Goal: Task Accomplishment & Management: Complete application form

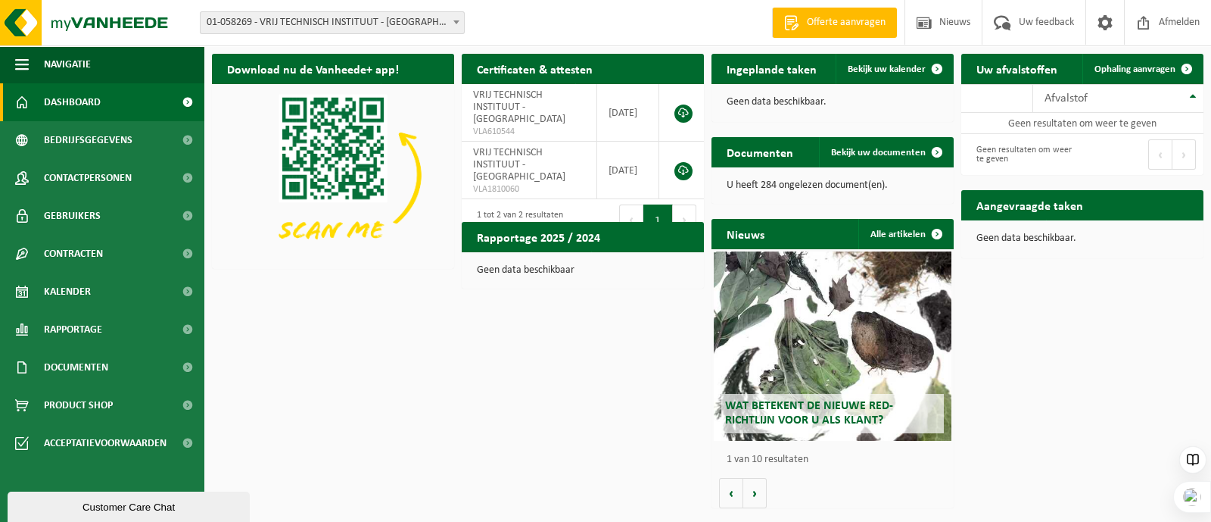
click at [256, 15] on span "01-058269 - VRIJ TECHNISCH INSTITUUT - [GEOGRAPHIC_DATA]" at bounding box center [332, 22] width 263 height 21
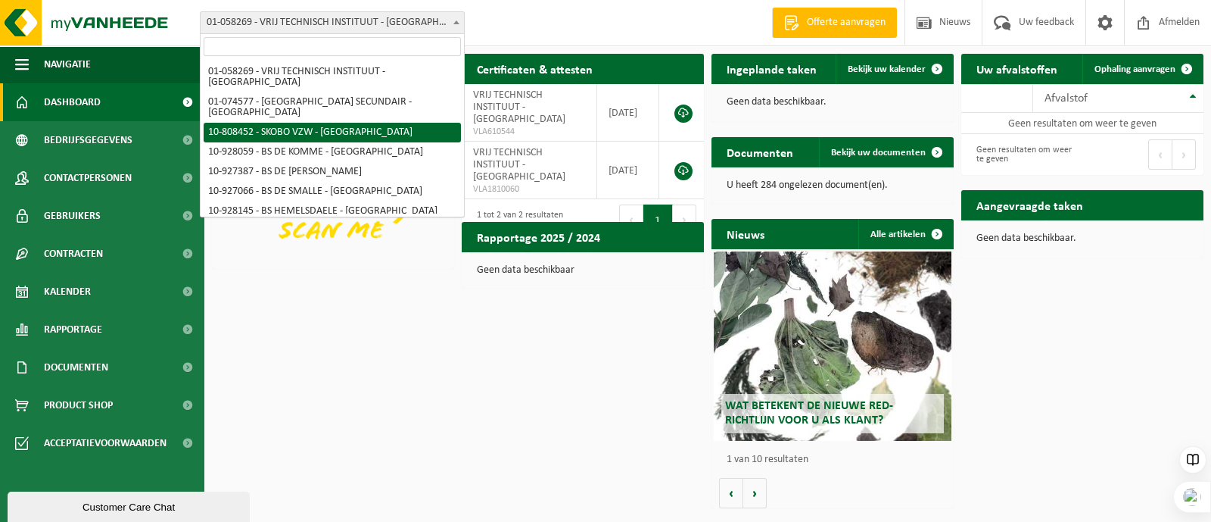
select select "36592"
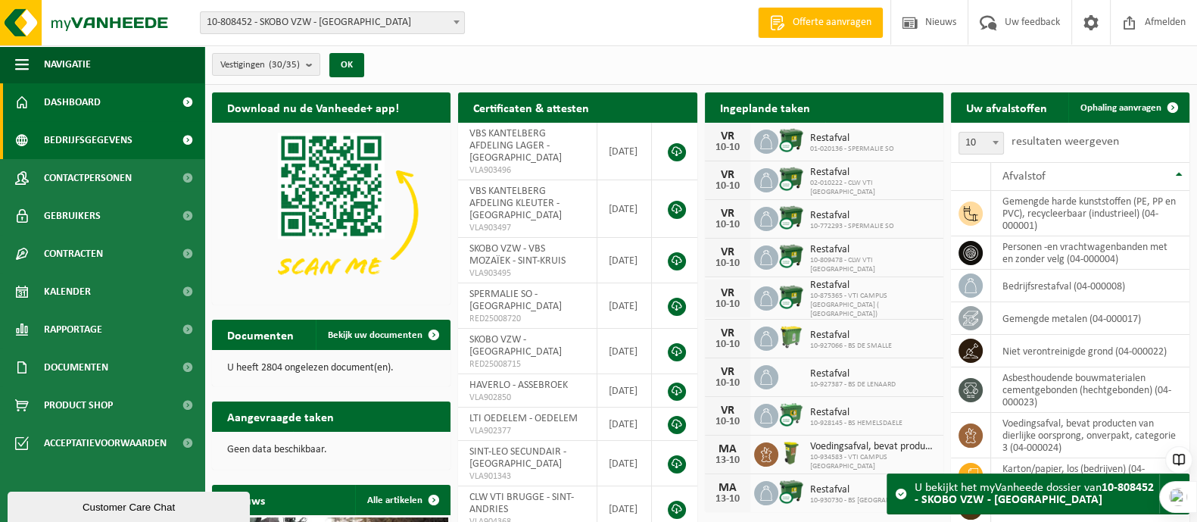
click at [72, 132] on span "Bedrijfsgegevens" at bounding box center [88, 140] width 89 height 38
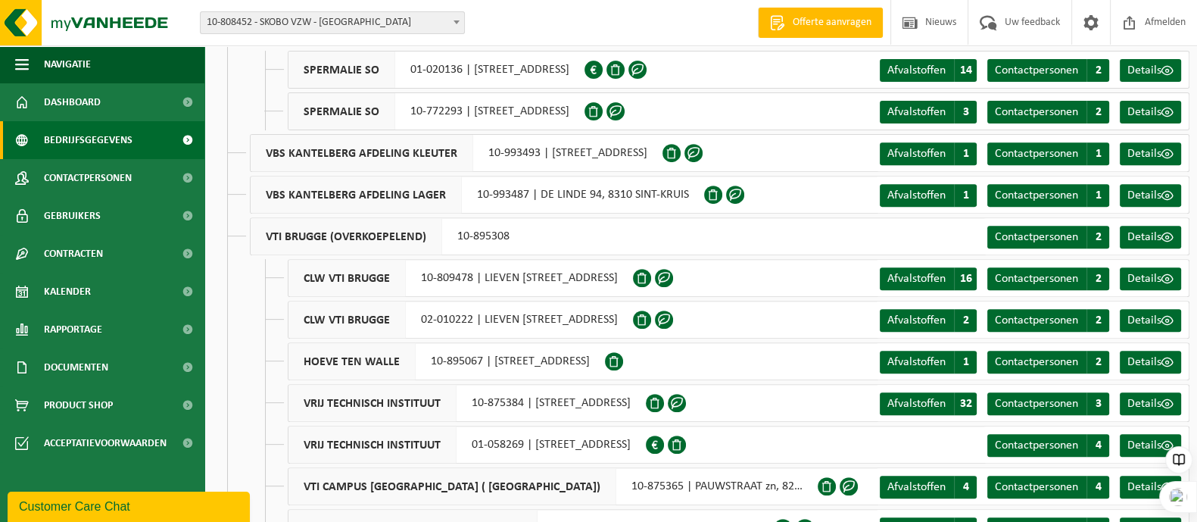
scroll to position [845, 0]
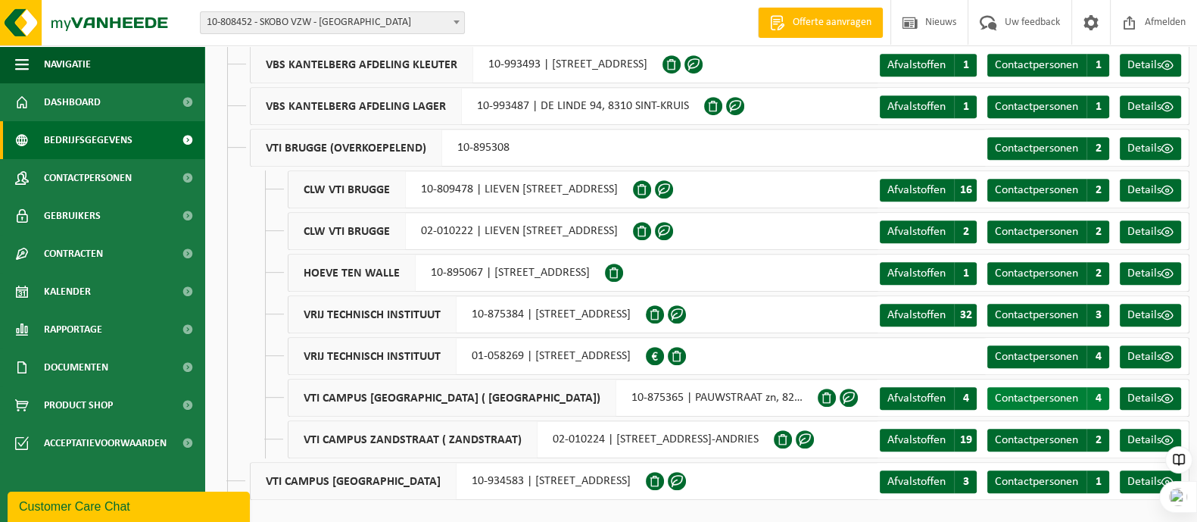
click at [1057, 399] on span "Contactpersonen" at bounding box center [1036, 398] width 83 height 12
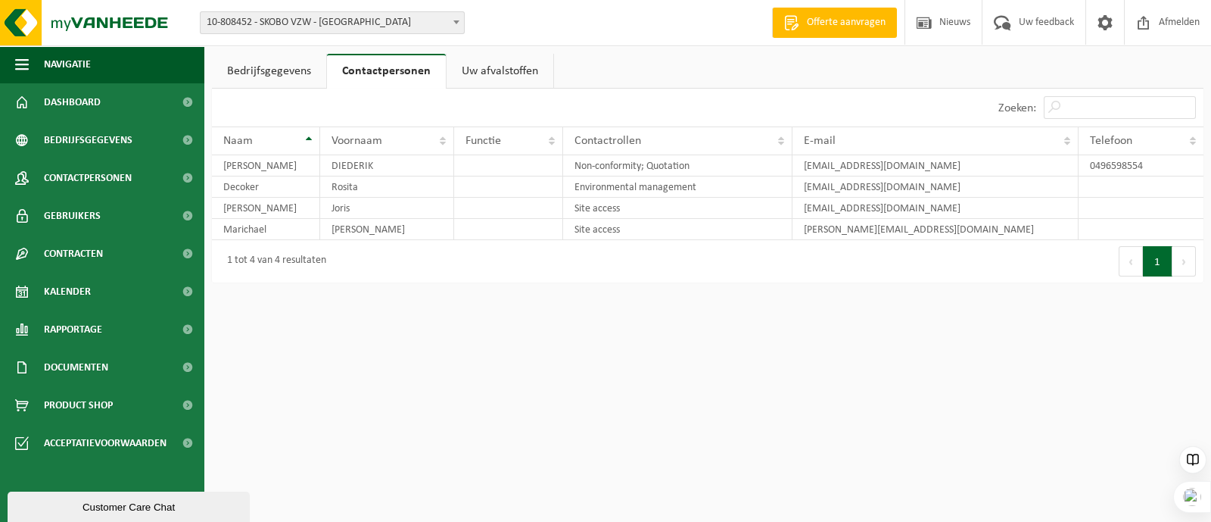
click at [1183, 254] on button "Volgende" at bounding box center [1184, 261] width 23 height 30
click at [504, 69] on link "Uw afvalstoffen" at bounding box center [500, 71] width 107 height 35
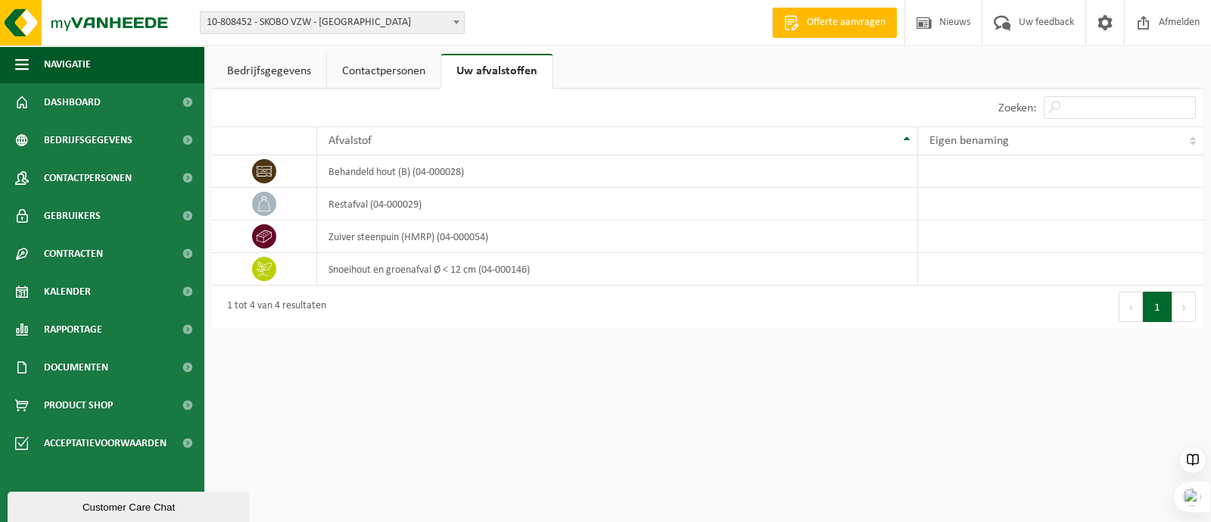
drag, startPoint x: 390, startPoint y: 67, endPoint x: 344, endPoint y: 66, distance: 46.2
click at [390, 67] on link "Contactpersonen" at bounding box center [384, 71] width 114 height 35
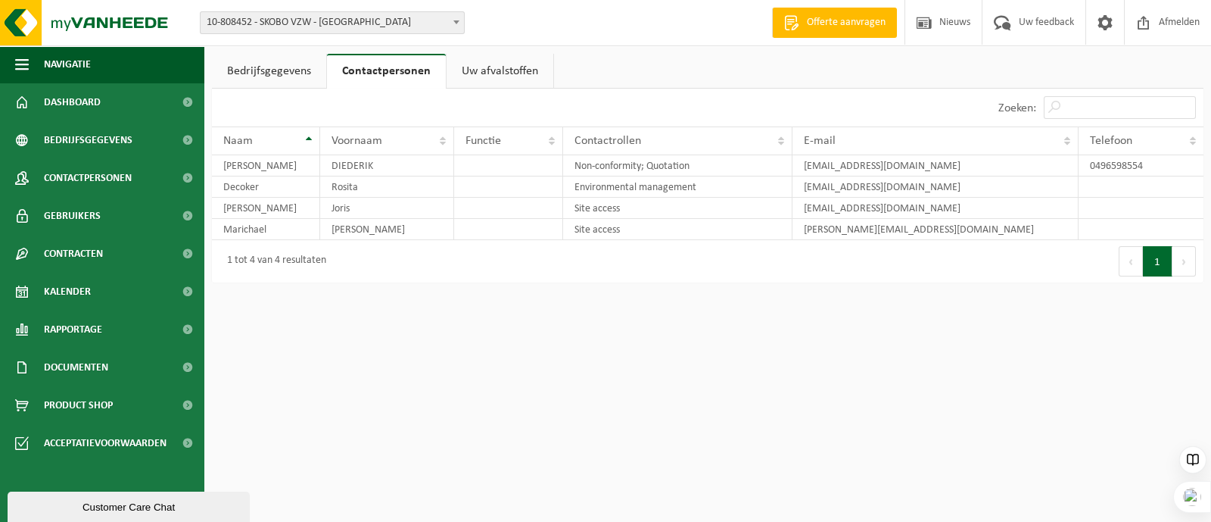
click at [276, 69] on link "Bedrijfsgegevens" at bounding box center [269, 71] width 114 height 35
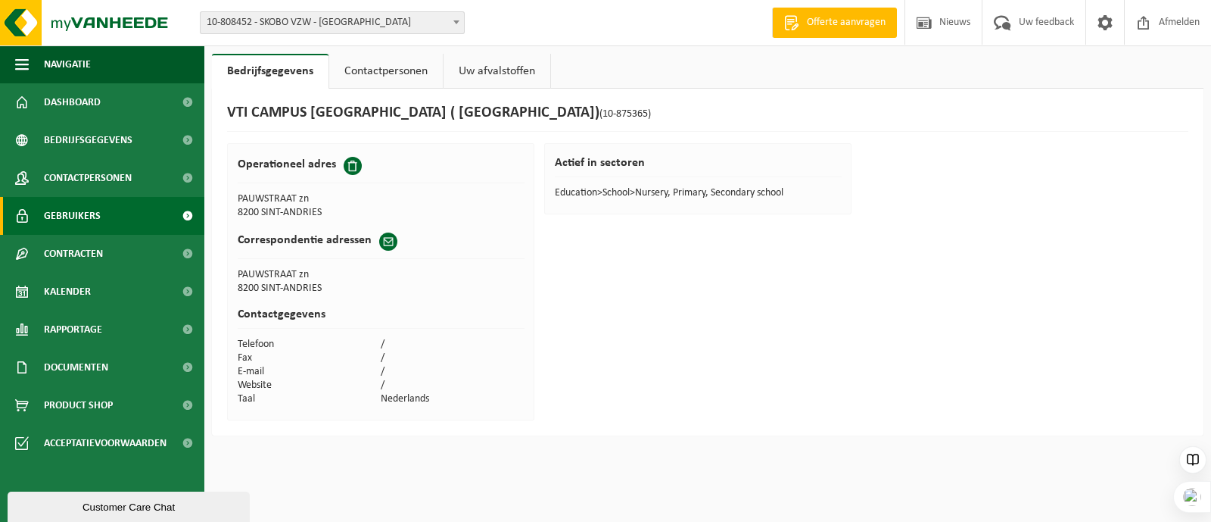
click at [74, 215] on span "Gebruikers" at bounding box center [72, 216] width 57 height 38
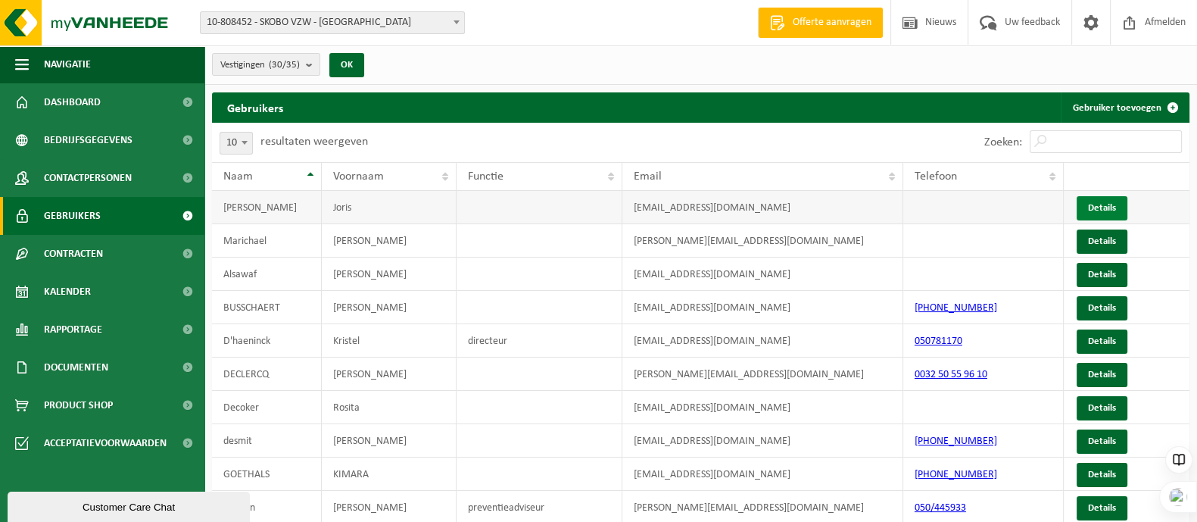
click at [1111, 202] on link "Details" at bounding box center [1102, 208] width 51 height 24
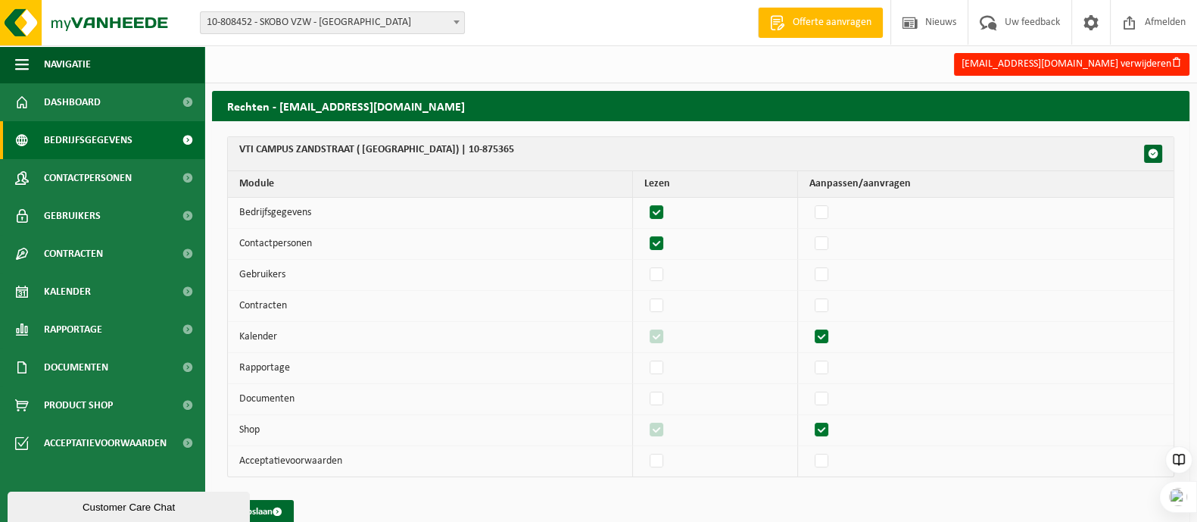
click at [83, 138] on span "Bedrijfsgegevens" at bounding box center [88, 140] width 89 height 38
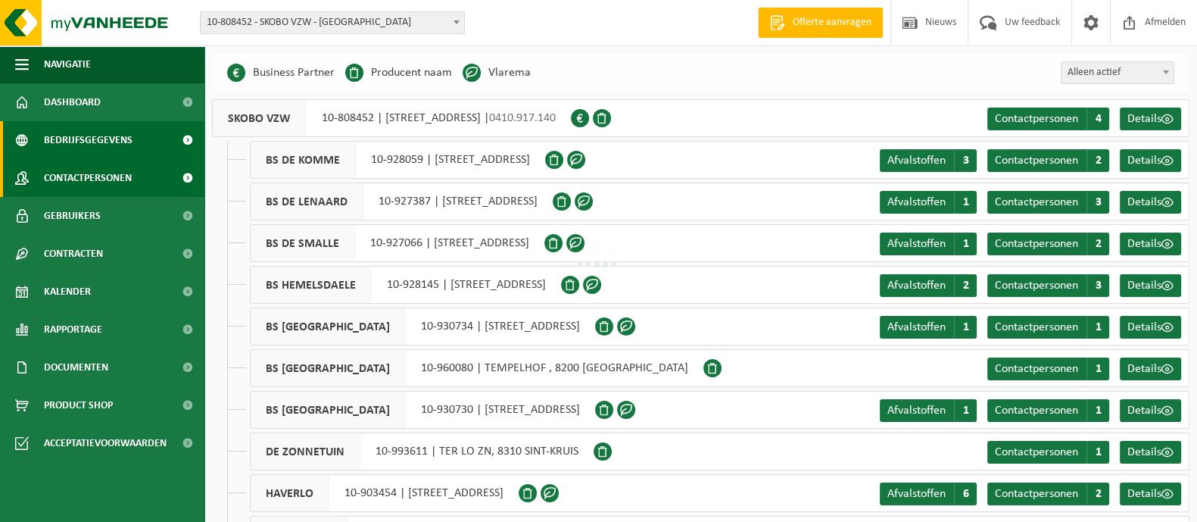
click at [83, 168] on span "Contactpersonen" at bounding box center [88, 178] width 88 height 38
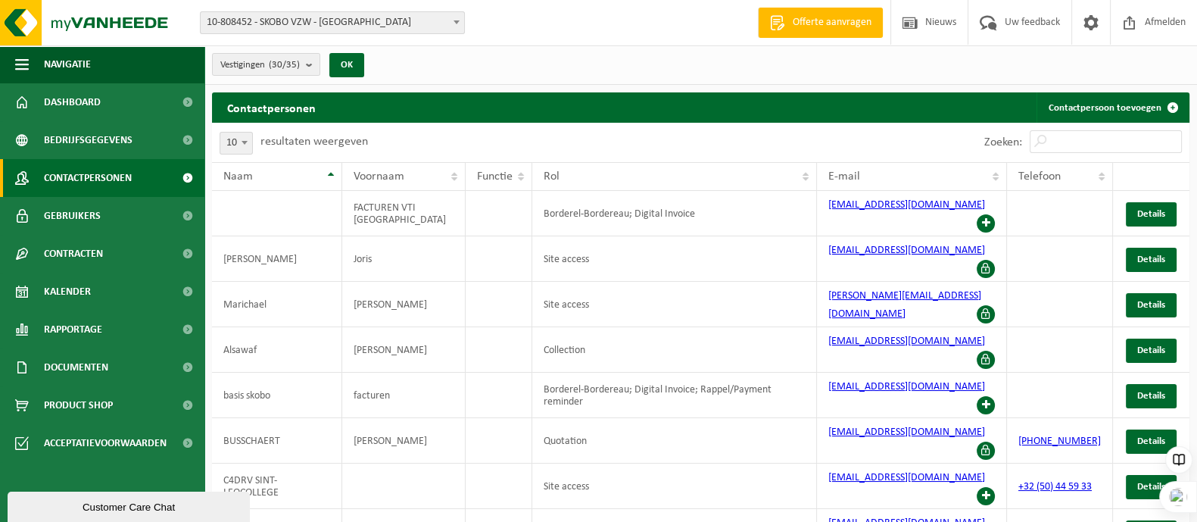
click at [454, 20] on b at bounding box center [456, 22] width 6 height 4
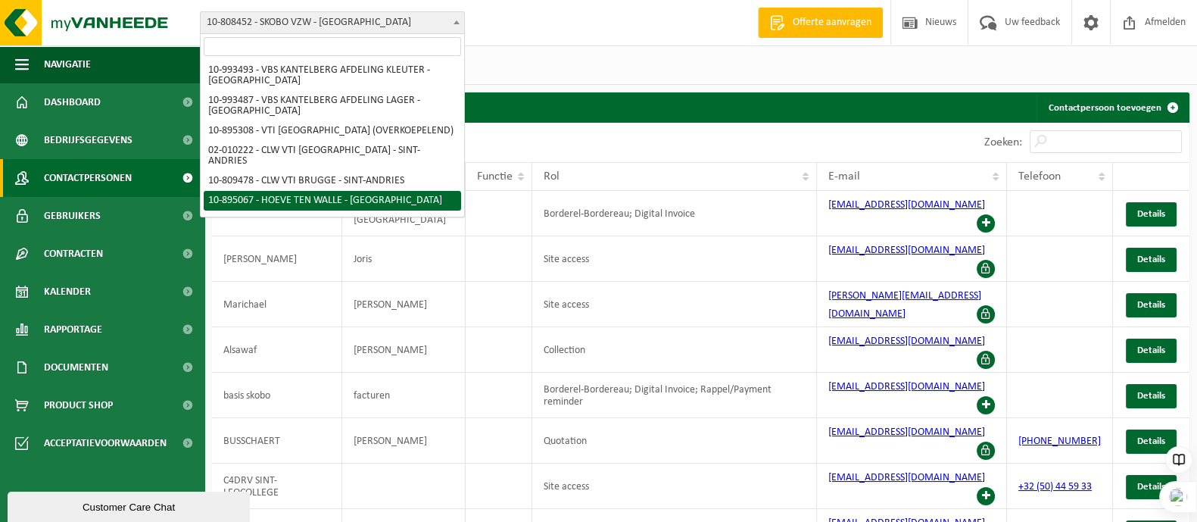
scroll to position [552, 0]
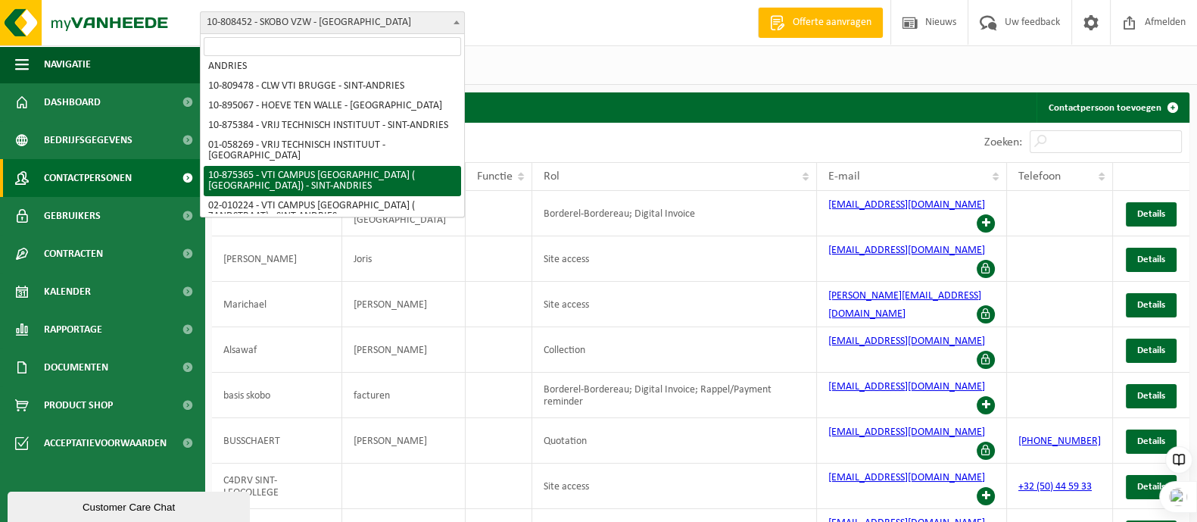
select select "107047"
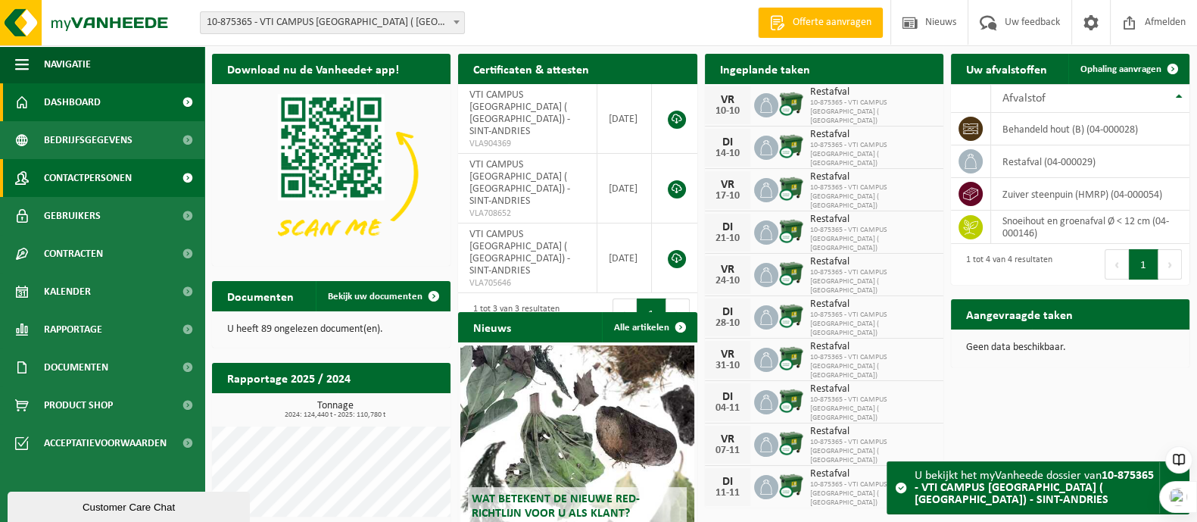
click at [110, 178] on span "Contactpersonen" at bounding box center [88, 178] width 88 height 38
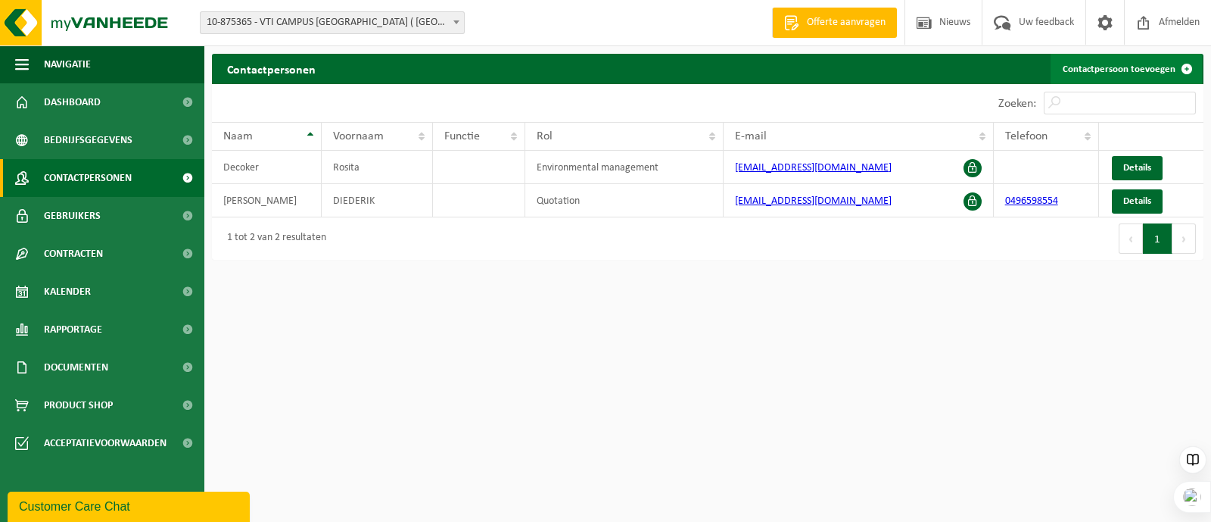
click at [1117, 58] on link "Contactpersoon toevoegen" at bounding box center [1126, 69] width 151 height 30
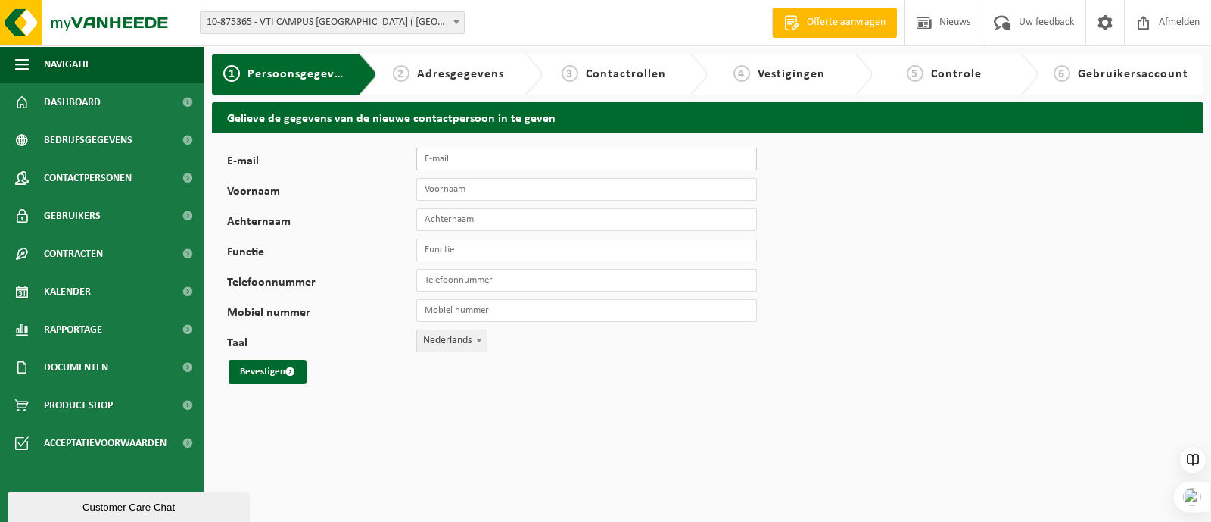
click at [469, 160] on input "E-mail" at bounding box center [586, 159] width 341 height 23
paste input "[PERSON_NAME] <[PERSON_NAME][EMAIL_ADDRESS][DOMAIN_NAME]>"
drag, startPoint x: 446, startPoint y: 159, endPoint x: 412, endPoint y: 159, distance: 34.1
click at [412, 159] on div "E-mail [PERSON_NAME] <[PERSON_NAME][EMAIL_ADDRESS][DOMAIN_NAME]>" at bounding box center [499, 159] width 545 height 23
type input "Vandersyppe <jason.vandersyppe@vtibrugge.be>"
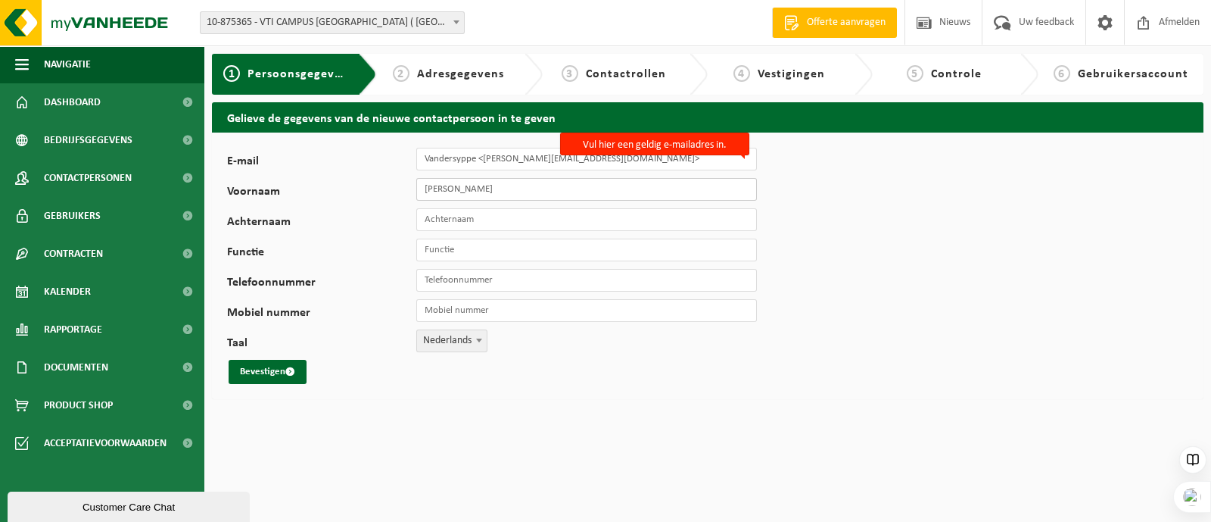
type input "Jason"
drag, startPoint x: 477, startPoint y: 160, endPoint x: 438, endPoint y: 163, distance: 38.7
click at [425, 161] on input "Vandersyppe <jason.vandersyppe@vtibrugge.be>" at bounding box center [586, 159] width 341 height 23
type input "<jason.vandersyppe@vtibrugge.be>"
type input "Vandersyppe"
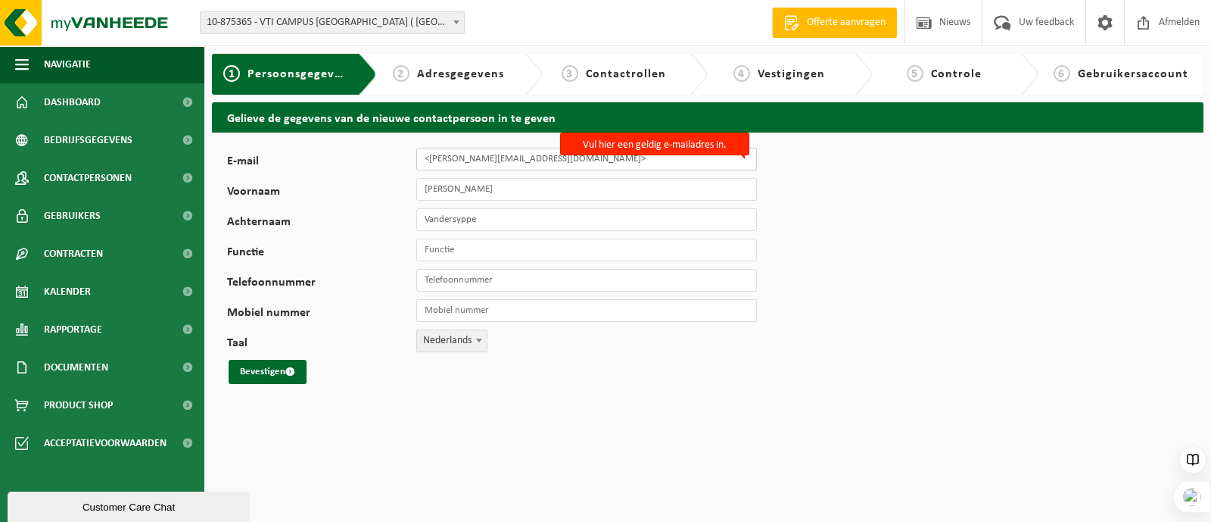
drag, startPoint x: 434, startPoint y: 157, endPoint x: 443, endPoint y: 160, distance: 9.6
click at [435, 157] on input "<jason.vandersyppe@vtibrugge.be>" at bounding box center [586, 159] width 341 height 23
click at [595, 180] on input "Jason" at bounding box center [586, 189] width 341 height 23
click at [585, 195] on input "Jason" at bounding box center [586, 189] width 341 height 23
click at [571, 166] on input "jason.vandersyppe@vtibrugge.be>" at bounding box center [586, 159] width 341 height 23
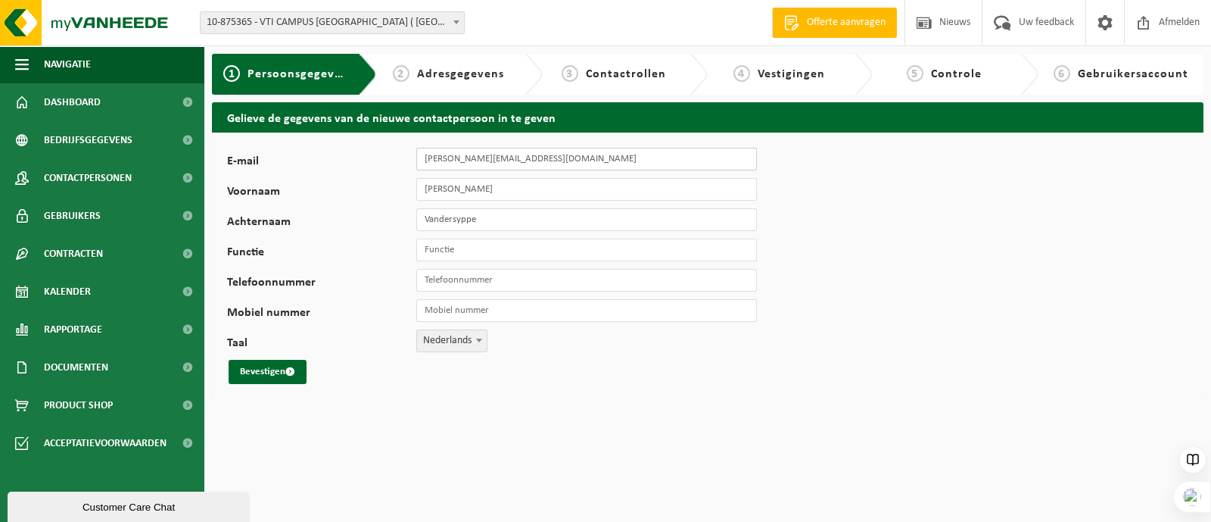
type input "jason.vandersyppe@vtibrugge.be"
click at [511, 261] on div "E-mail jason.vandersyppe@vtibrugge.be Voornaam Jason Achternaam Vandersyppe Fun…" at bounding box center [473, 266] width 492 height 236
click at [485, 253] on input "Functie" at bounding box center [586, 249] width 341 height 23
click at [474, 251] on input "Functie" at bounding box center [586, 249] width 341 height 23
click at [447, 282] on input "Telefoonnummer" at bounding box center [586, 280] width 341 height 23
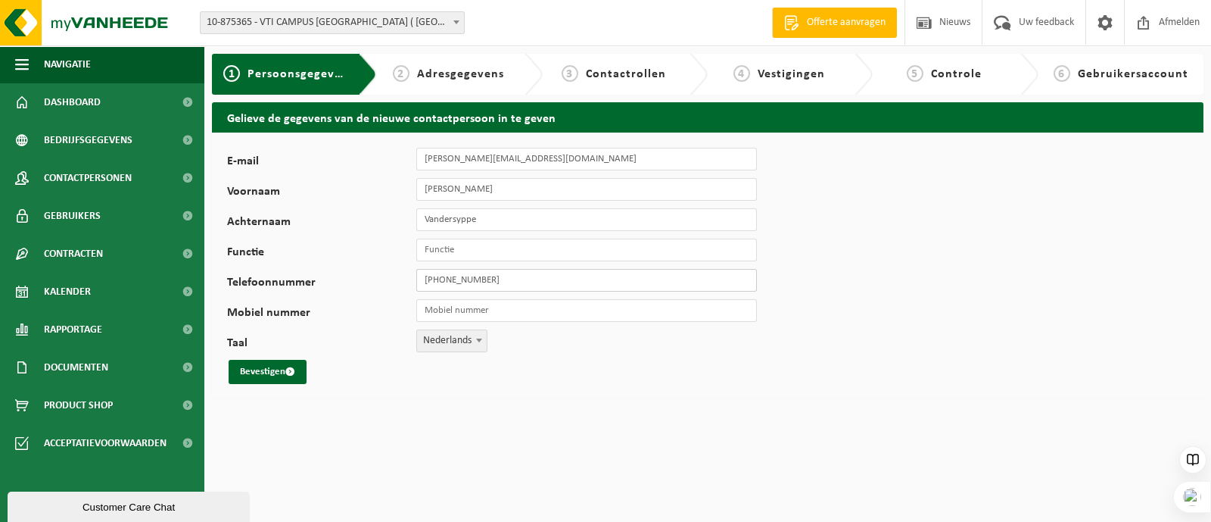
type input "+32 470 76 11 05"
click at [487, 313] on input "Mobiel nummer" at bounding box center [586, 310] width 341 height 23
drag, startPoint x: 513, startPoint y: 283, endPoint x: 371, endPoint y: 283, distance: 141.6
click at [371, 283] on div "Telefoonnummer +32 470 76 11 05" at bounding box center [499, 280] width 545 height 23
click at [520, 301] on input "Mobiel nummer" at bounding box center [586, 310] width 341 height 23
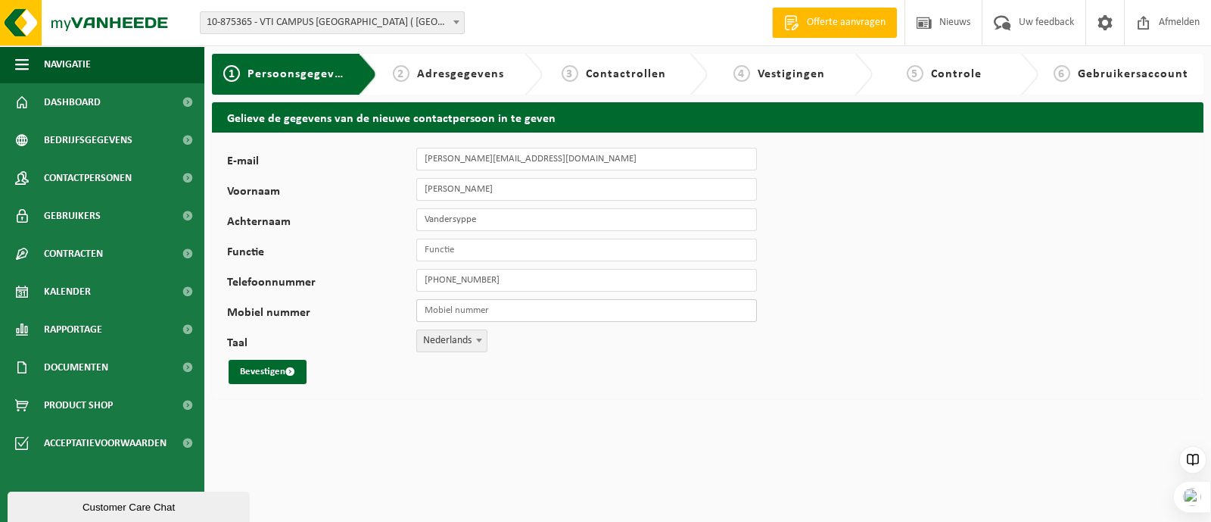
paste input "+32 470 76 11 05"
type input "+32 470 76 11 05"
click at [276, 369] on button "Bevestigen" at bounding box center [268, 372] width 78 height 24
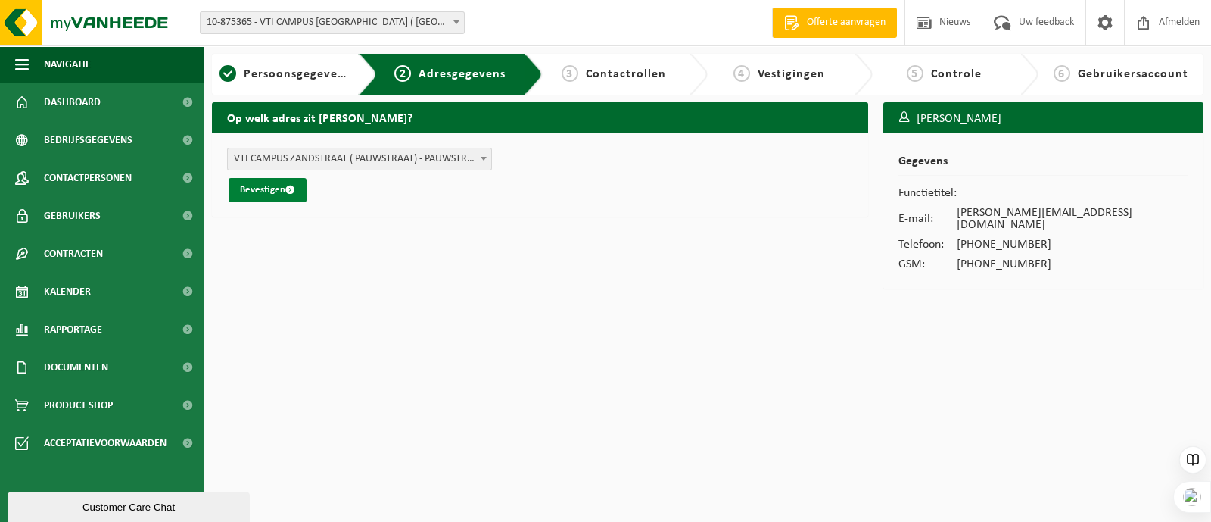
click at [257, 193] on button "Bevestigen" at bounding box center [268, 190] width 78 height 24
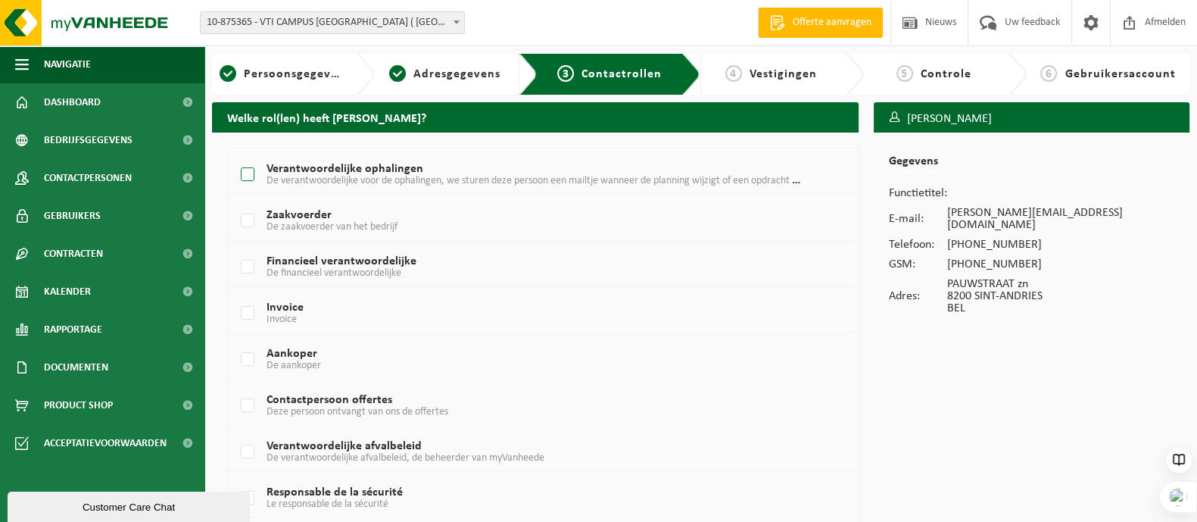
click at [249, 172] on label "Verantwoordelijke ophalingen De verantwoordelijke voor de ophalingen, we sturen…" at bounding box center [519, 175] width 563 height 23
click at [235, 156] on input "Verantwoordelijke ophalingen De verantwoordelijke voor de ophalingen, we sturen…" at bounding box center [235, 155] width 1 height 1
checkbox input "true"
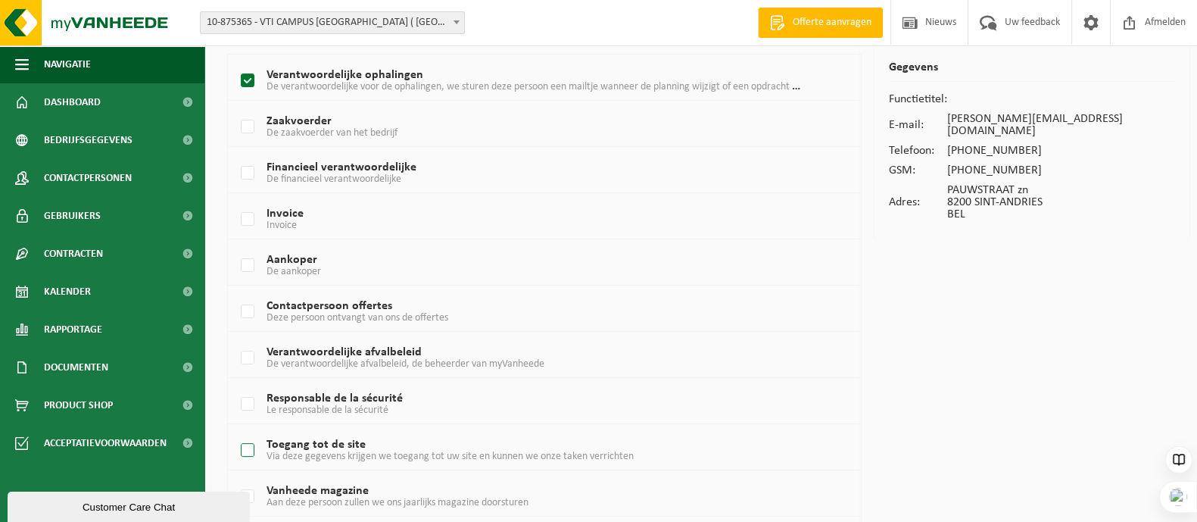
click at [253, 453] on label "Toegang tot de site Via deze gegevens krijgen we toegang tot uw site en kunnen …" at bounding box center [519, 450] width 563 height 23
click at [235, 432] on input "Toegang tot de site Via deze gegevens krijgen we toegang tot uw site en kunnen …" at bounding box center [235, 431] width 1 height 1
checkbox input "true"
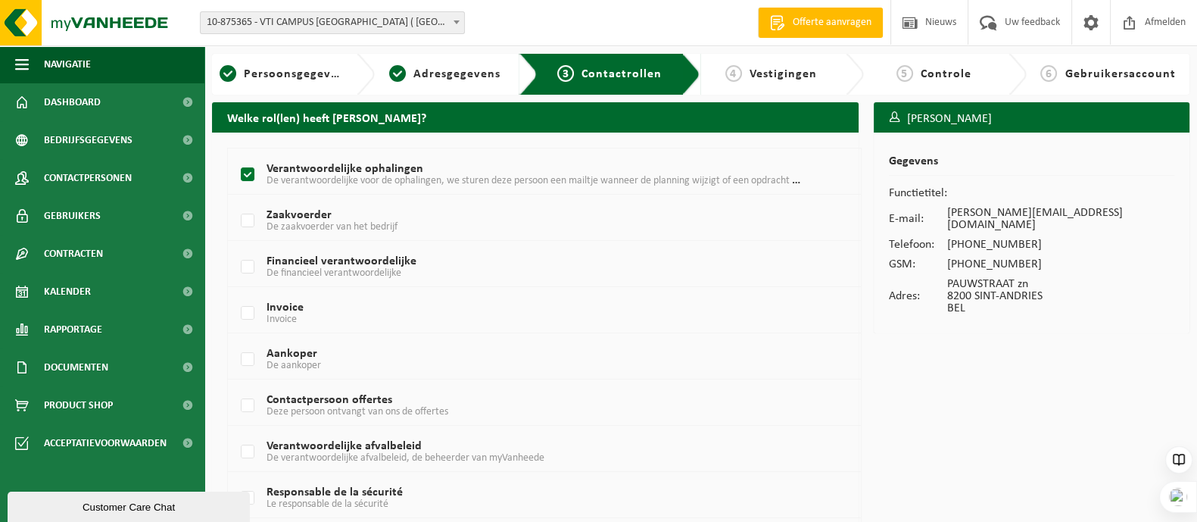
click at [768, 66] on div "4 Vestigingen" at bounding box center [770, 74] width 125 height 18
click at [768, 70] on span "Vestigingen" at bounding box center [783, 74] width 67 height 12
click at [756, 78] on span "Vestigingen" at bounding box center [783, 74] width 67 height 12
click at [774, 70] on span "Vestigingen" at bounding box center [783, 74] width 67 height 12
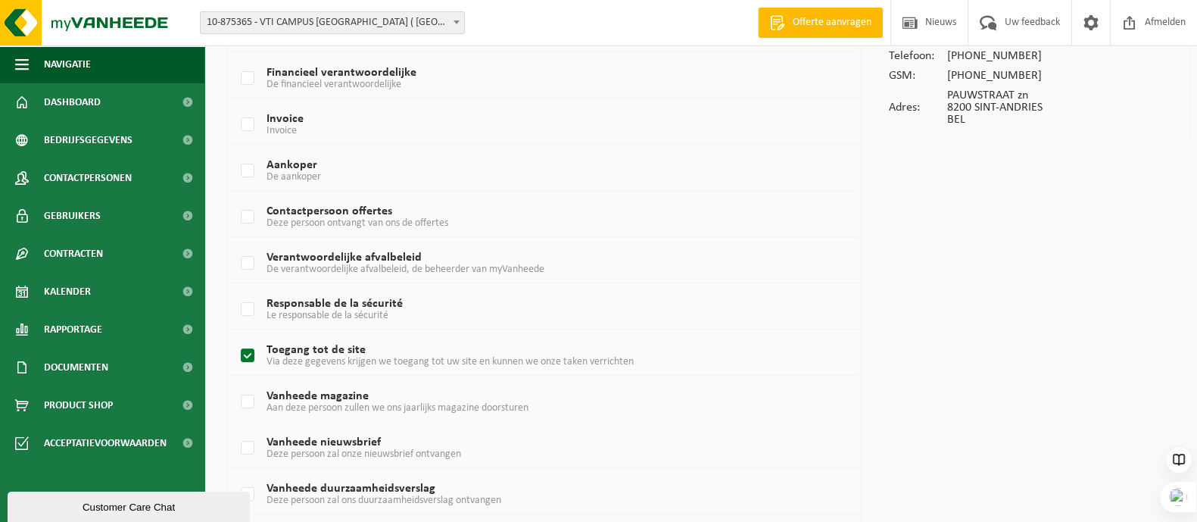
scroll to position [379, 0]
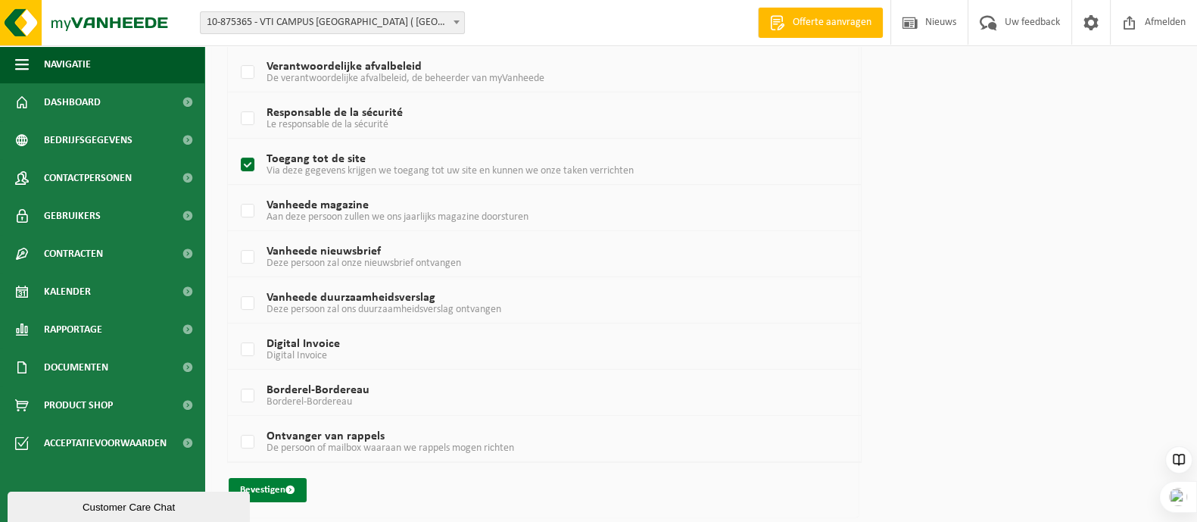
click at [261, 487] on button "Bevestigen" at bounding box center [268, 490] width 78 height 24
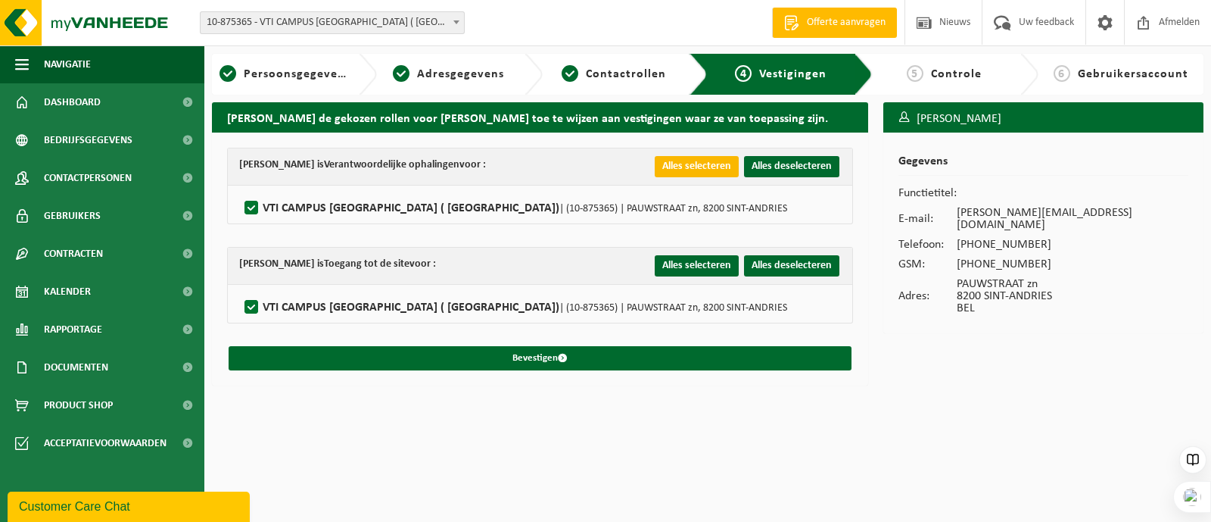
click at [703, 165] on button "Alles selecteren" at bounding box center [697, 166] width 84 height 21
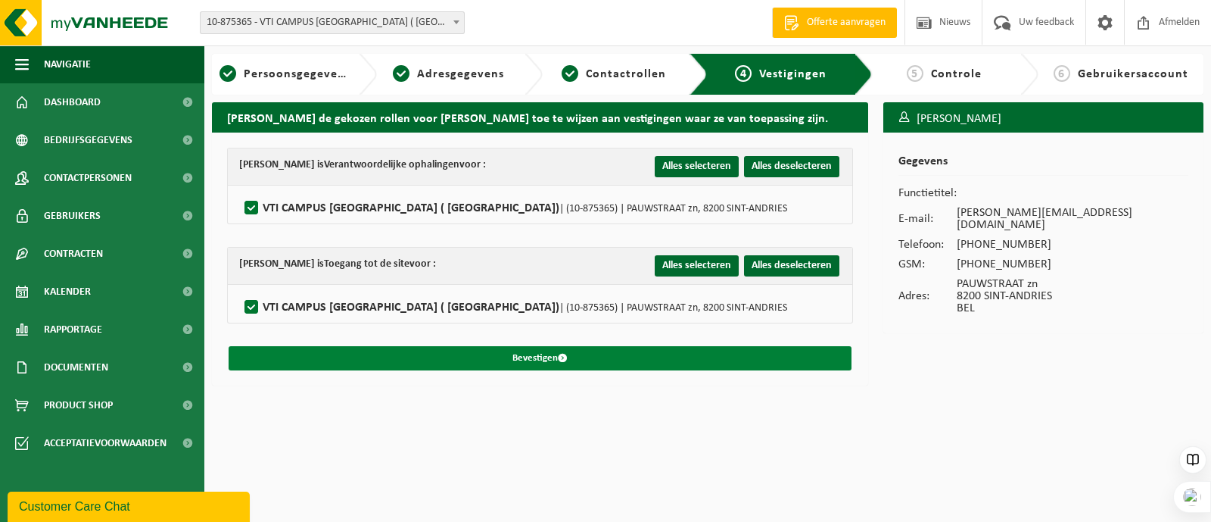
click at [545, 353] on button "Bevestigen" at bounding box center [540, 358] width 623 height 24
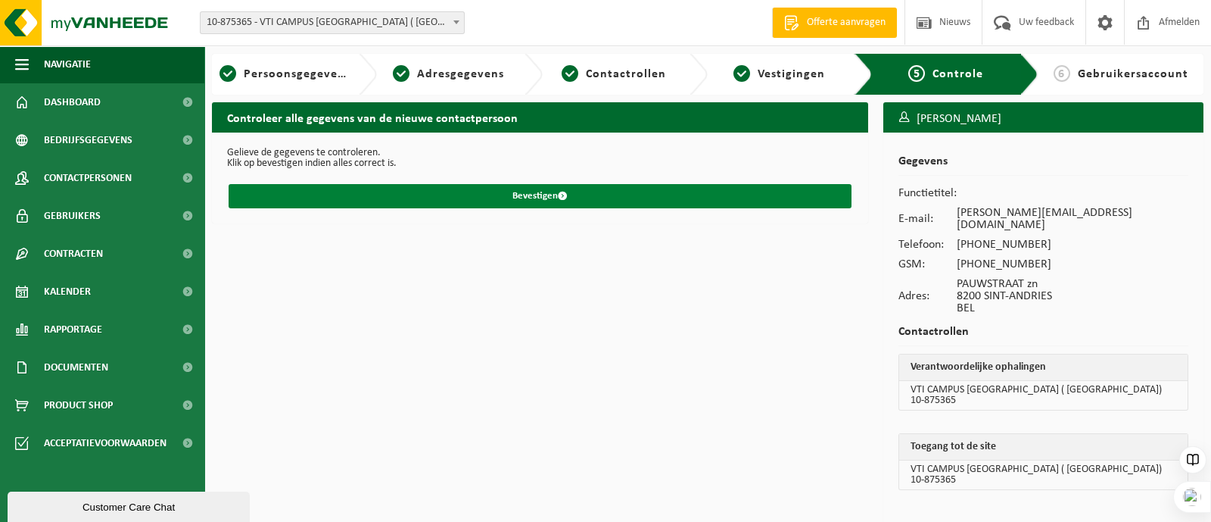
click at [534, 194] on button "Bevestigen" at bounding box center [540, 196] width 623 height 24
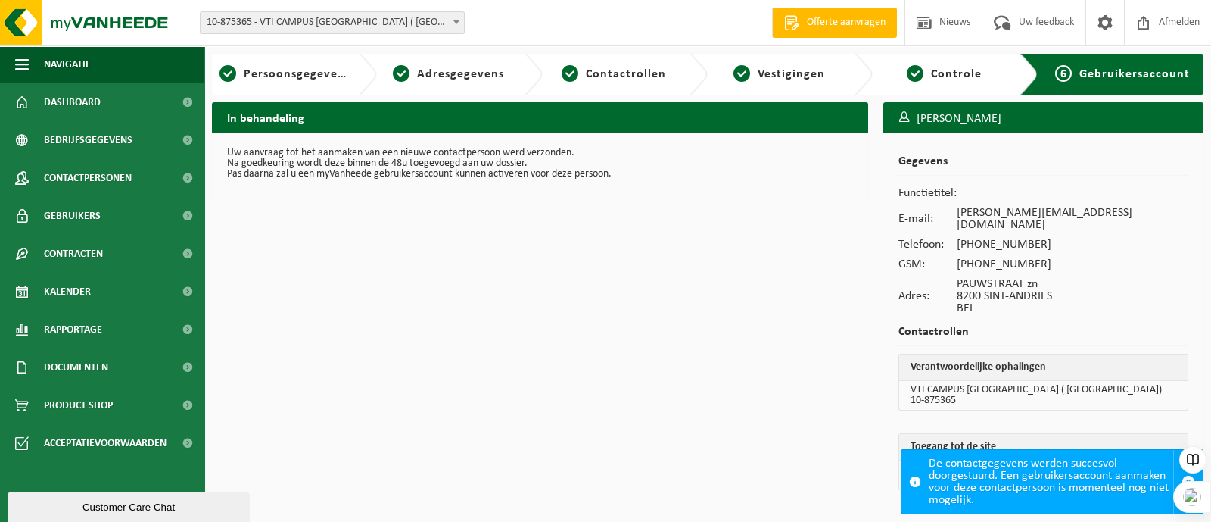
click at [925, 441] on th "Toegang tot de site" at bounding box center [1043, 447] width 288 height 26
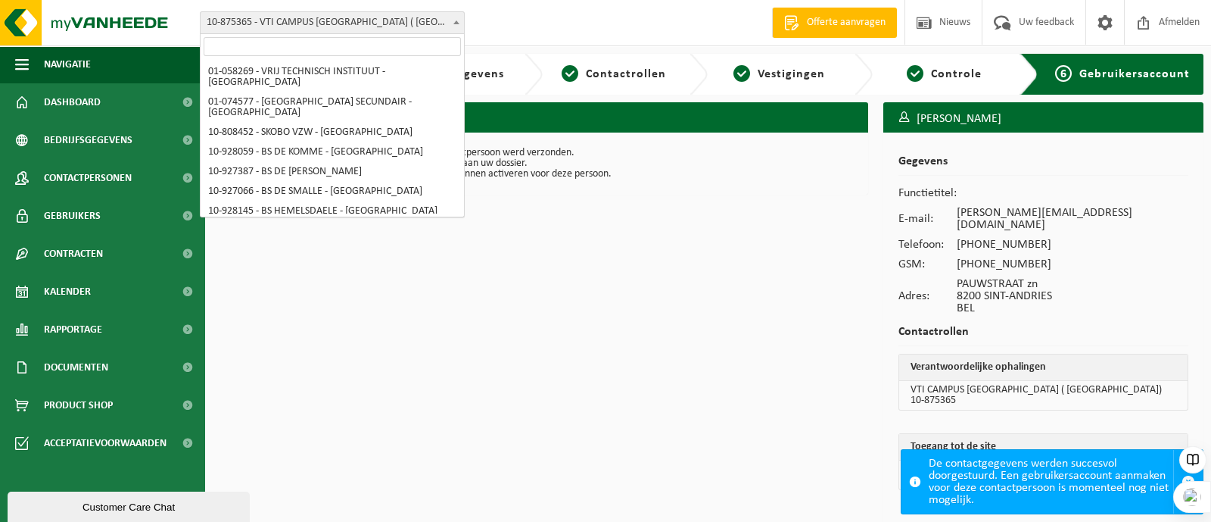
click at [367, 16] on span "10-875365 - VTI CAMPUS [GEOGRAPHIC_DATA] ( [GEOGRAPHIC_DATA]) - SINT-ANDRIES" at bounding box center [332, 22] width 263 height 21
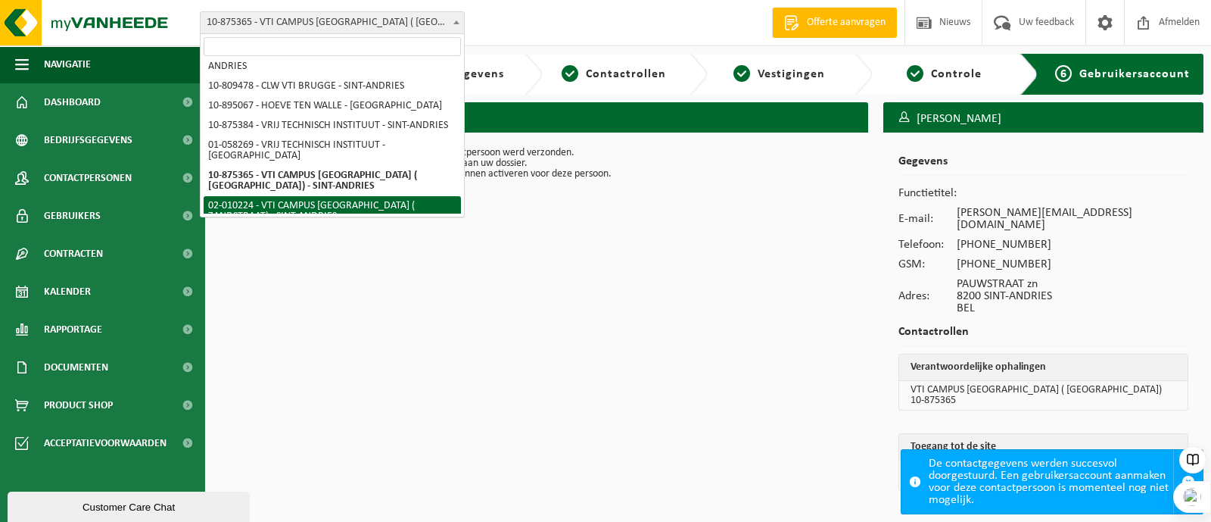
select select "10918"
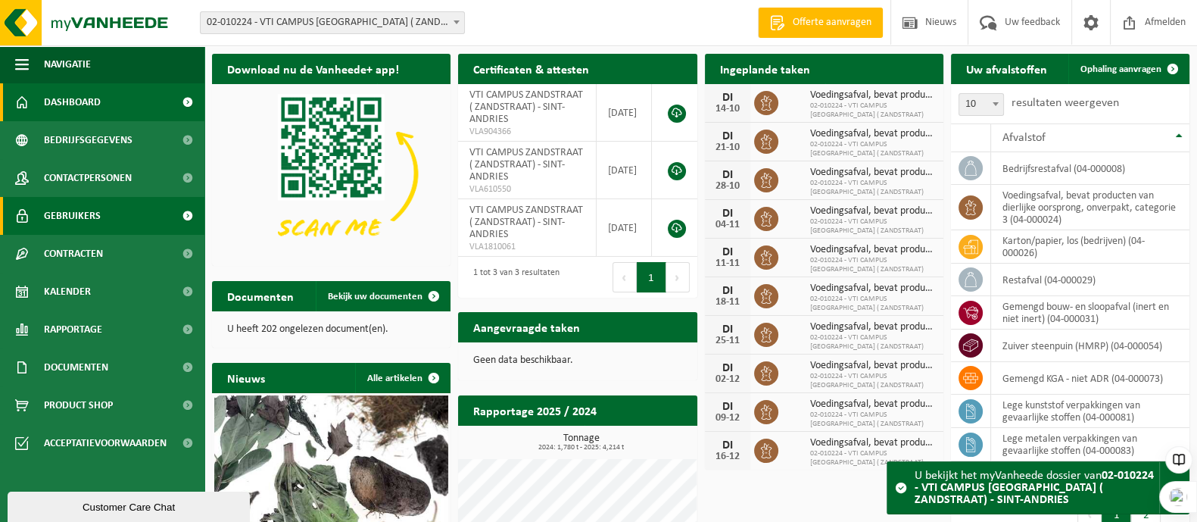
click at [68, 214] on span "Gebruikers" at bounding box center [72, 216] width 57 height 38
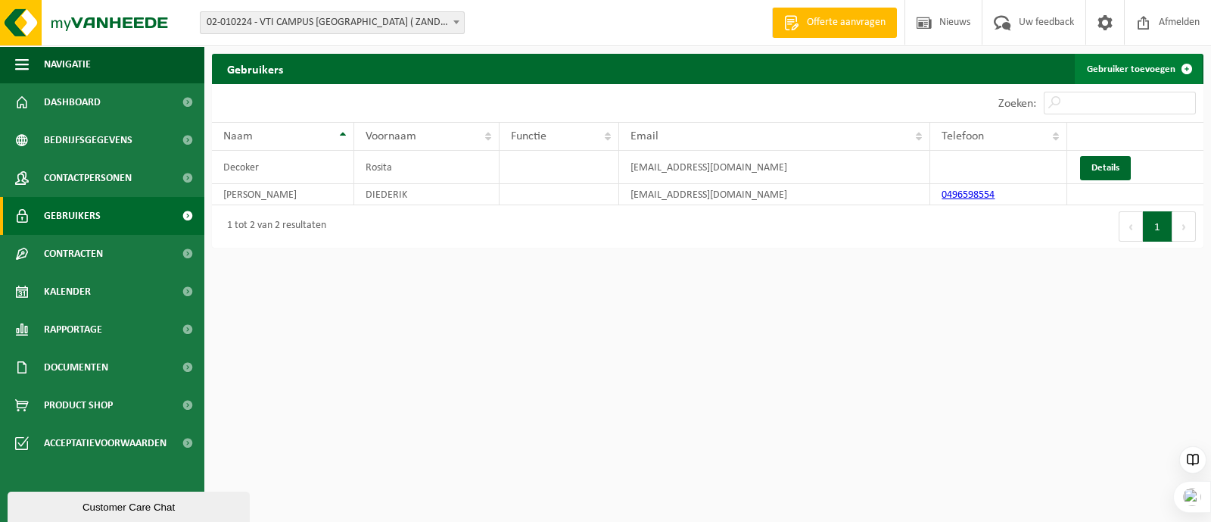
click at [1135, 72] on link "Gebruiker toevoegen" at bounding box center [1138, 69] width 127 height 30
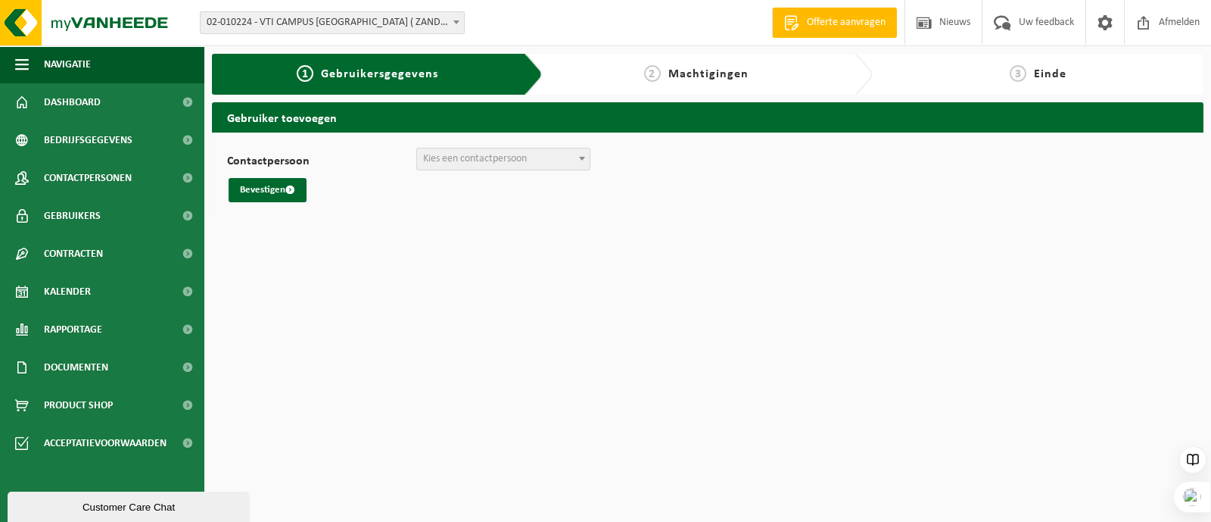
click at [581, 160] on span at bounding box center [582, 158] width 15 height 20
click at [510, 164] on span "Kies een contactpersoon" at bounding box center [475, 158] width 104 height 11
click at [489, 159] on span "Kies een contactpersoon" at bounding box center [475, 158] width 104 height 11
select select "0"
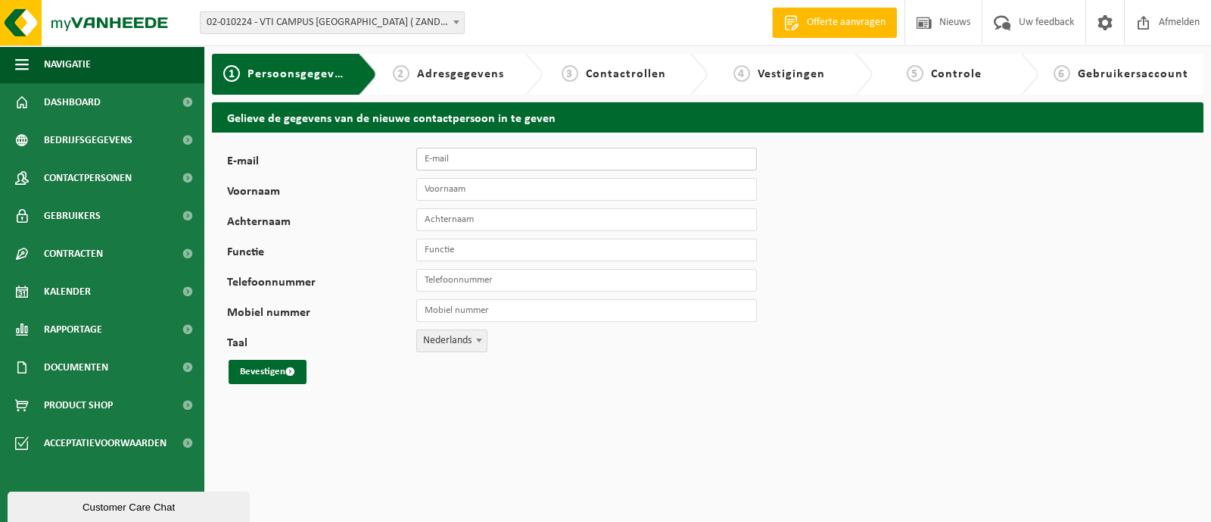
click at [441, 167] on input "E-mail" at bounding box center [586, 159] width 341 height 23
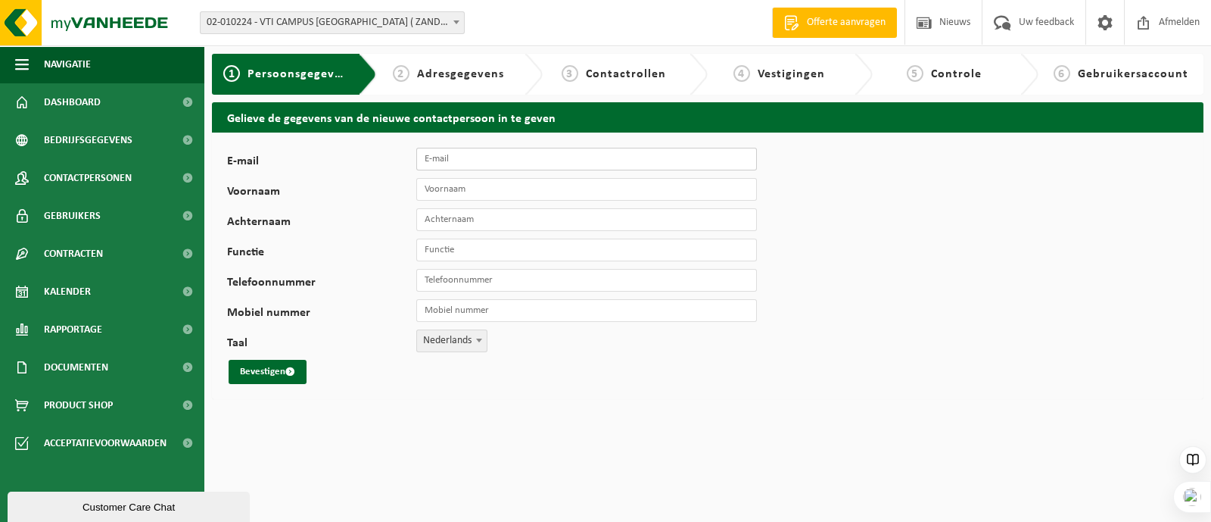
paste input "[PHONE_NUMBER]"
type input "[PHONE_NUMBER]"
click at [450, 283] on input "Telefoonnummer" at bounding box center [586, 280] width 341 height 23
paste input "[PHONE_NUMBER]"
type input "[PHONE_NUMBER]"
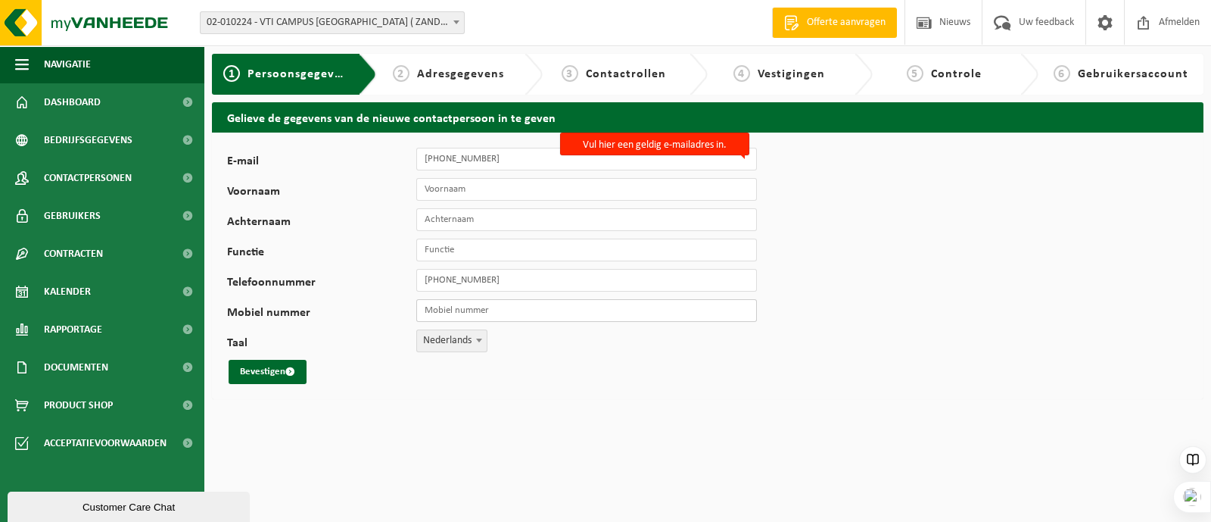
click at [441, 312] on input "Mobiel nummer" at bounding box center [586, 310] width 341 height 23
paste input "[PHONE_NUMBER]"
type input "[PHONE_NUMBER]"
click at [867, 239] on div "E-mail +32 470 76 11 05 Vul hier een geldig e-mailadres in. Voornaam Achternaam…" at bounding box center [708, 265] width 992 height 266
drag, startPoint x: 503, startPoint y: 157, endPoint x: 383, endPoint y: 151, distance: 120.5
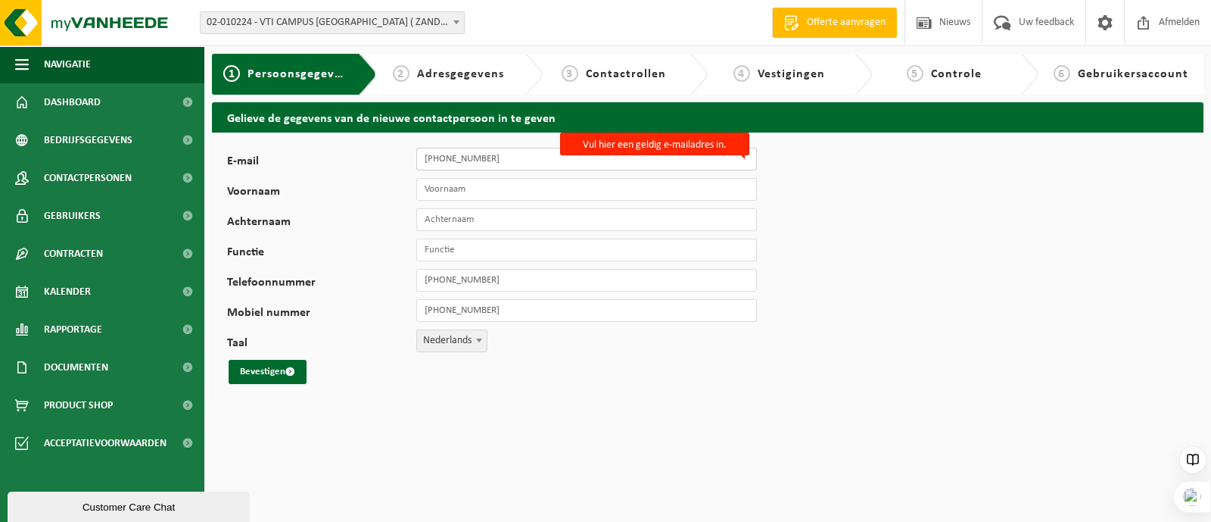
click at [383, 151] on div "E-mail +32 470 76 11 05 Vul hier een geldig e-mailadres in." at bounding box center [499, 159] width 545 height 23
paste input "Jason Vandersyppe <jason.vandersyppe@vtibrugge.be>"
drag, startPoint x: 447, startPoint y: 159, endPoint x: 419, endPoint y: 158, distance: 28.0
click at [419, 158] on input "Jason Vandersyppe <jason.vandersyppe@vtibrugge.be>" at bounding box center [586, 159] width 341 height 23
type input "Vandersyppe <jason.vandersyppe@vtibrugge.be>"
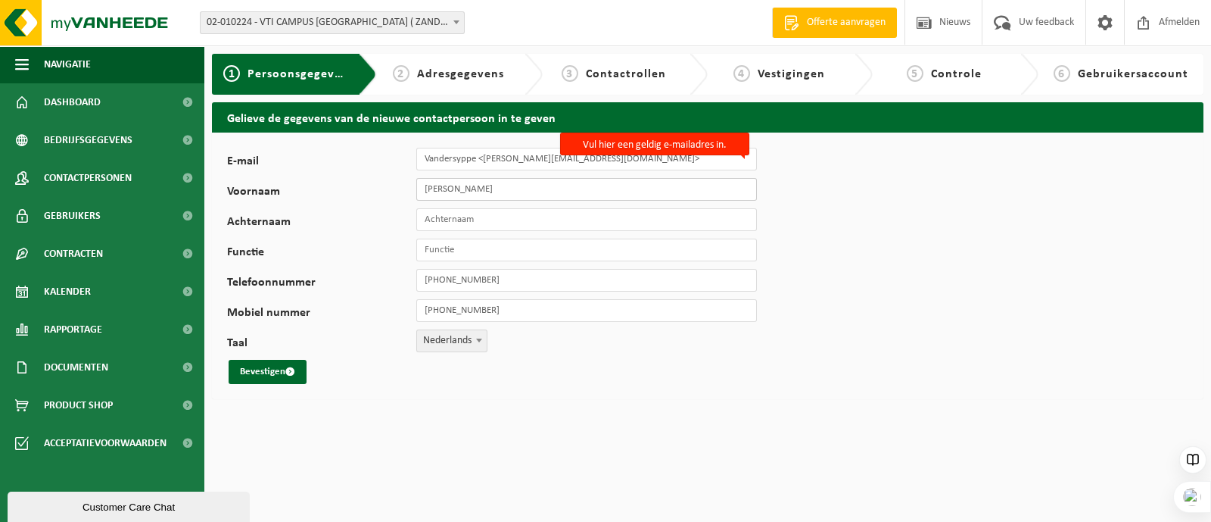
type input "[PERSON_NAME]"
drag, startPoint x: 478, startPoint y: 158, endPoint x: 385, endPoint y: 155, distance: 92.4
click at [385, 155] on div "E-mail Vandersyppe <jason.vandersyppe@vtibrugge.be> Vul hier een geldig e-maila…" at bounding box center [499, 159] width 545 height 23
type input "<jason.vandersyppe@vtibrugge.be>"
type input "Vandersyppe"
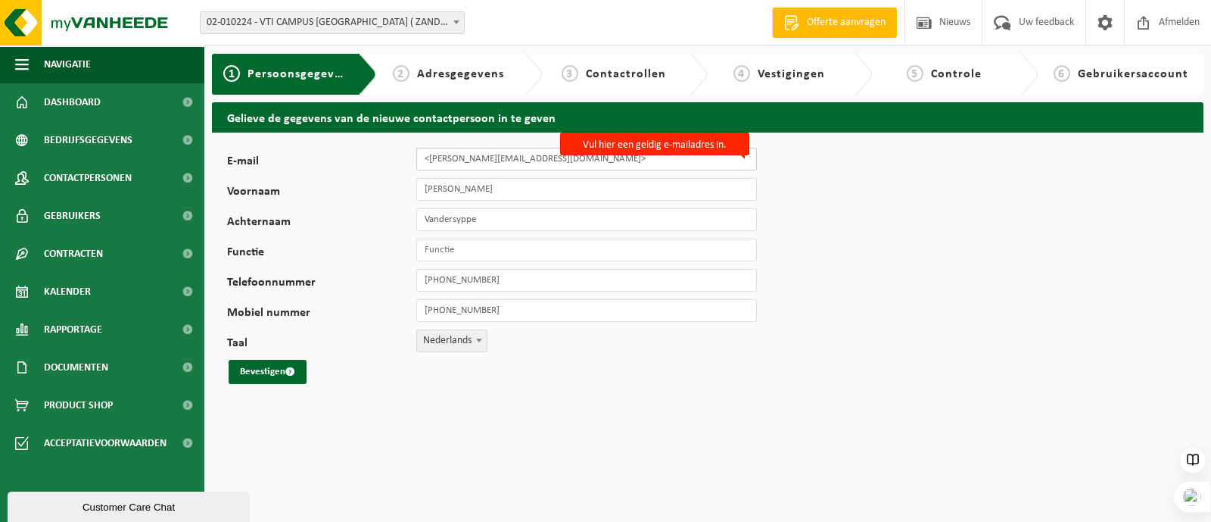
click at [431, 160] on input "<jason.vandersyppe@vtibrugge.be>" at bounding box center [586, 159] width 341 height 23
click at [568, 159] on input "jason.vandersyppe@vtibrugge.be>" at bounding box center [586, 159] width 341 height 23
type input "[PERSON_NAME][EMAIL_ADDRESS][DOMAIN_NAME]"
click at [503, 247] on input "Functie" at bounding box center [586, 249] width 341 height 23
click at [469, 257] on input "Functie" at bounding box center [586, 249] width 341 height 23
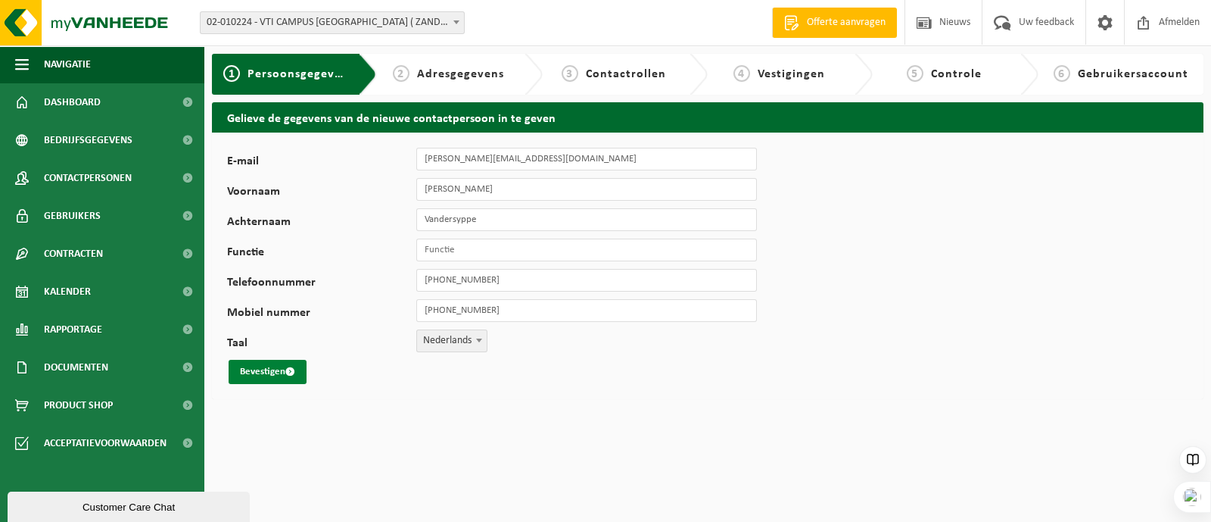
click at [240, 372] on button "Bevestigen" at bounding box center [268, 372] width 78 height 24
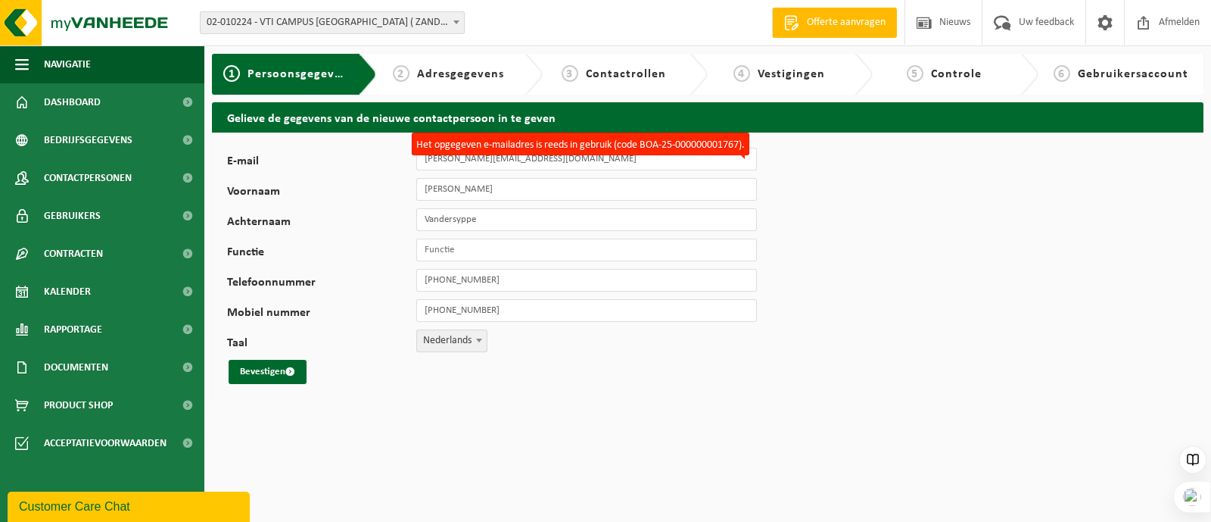
click at [848, 169] on div "E-mail [PERSON_NAME][EMAIL_ADDRESS][DOMAIN_NAME] Het opgegeven e-mailadres is r…" at bounding box center [708, 265] width 992 height 266
